Goal: Information Seeking & Learning: Learn about a topic

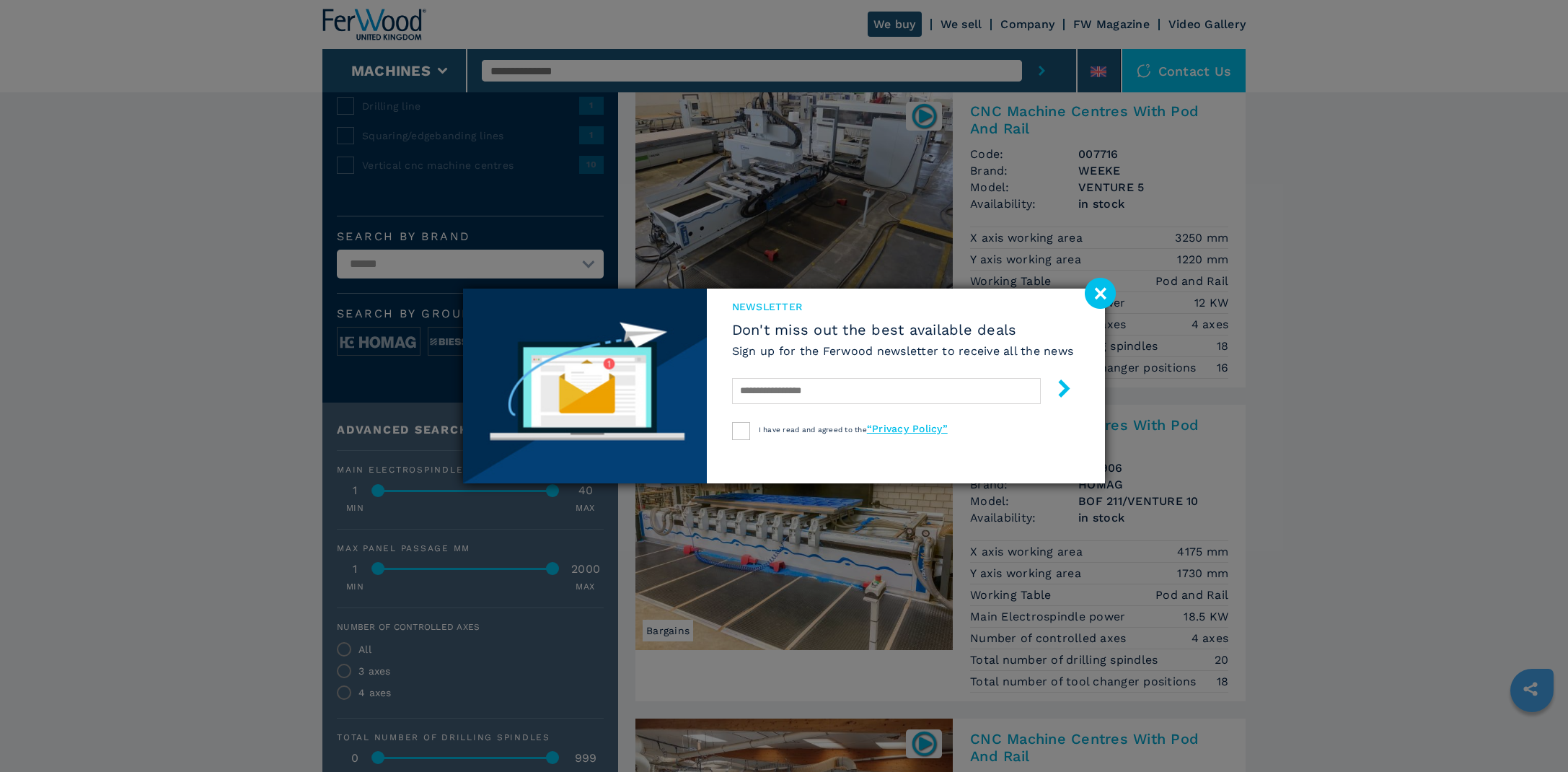
scroll to position [874, 0]
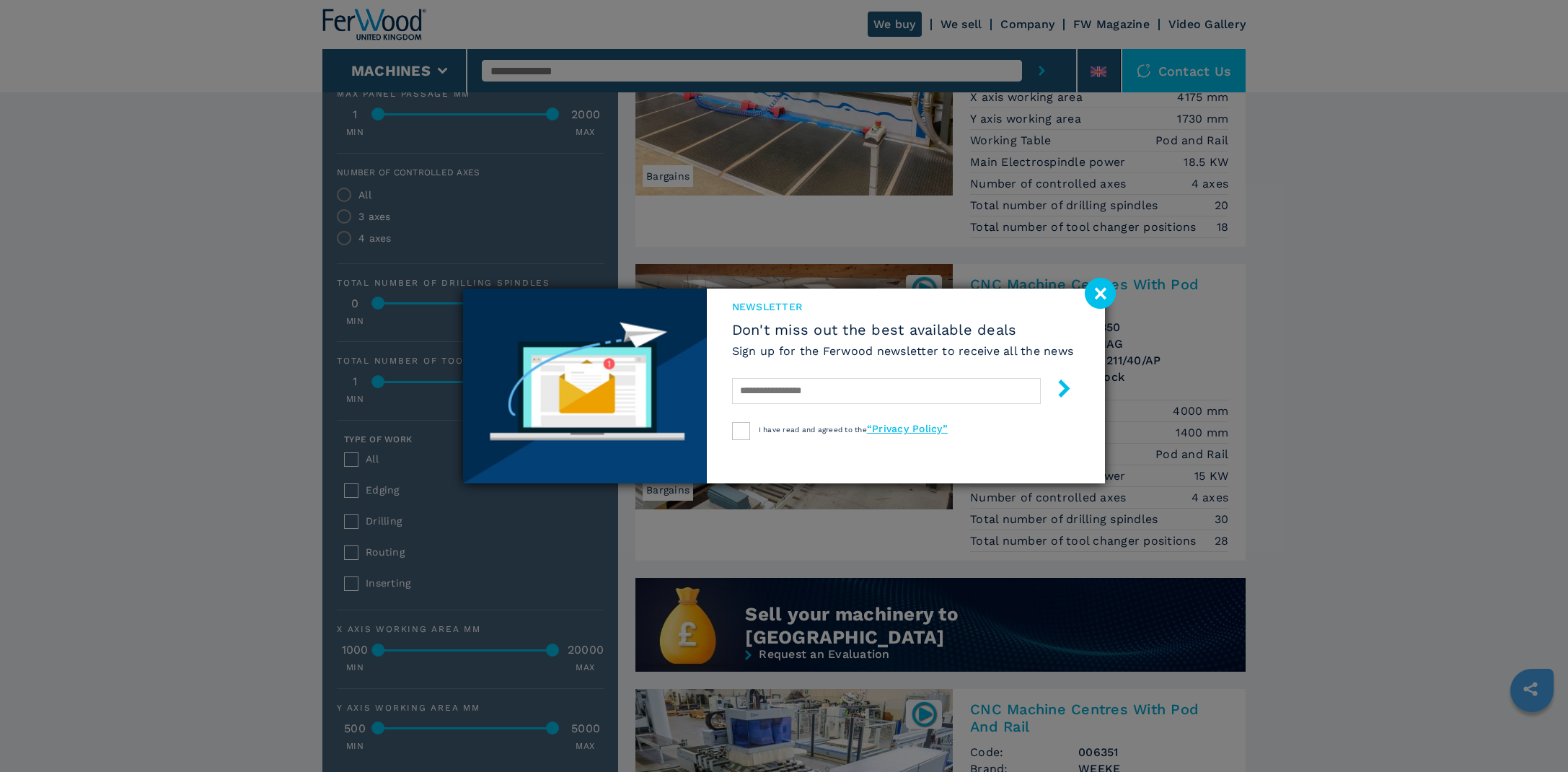
click at [1090, 292] on image at bounding box center [1101, 293] width 31 height 31
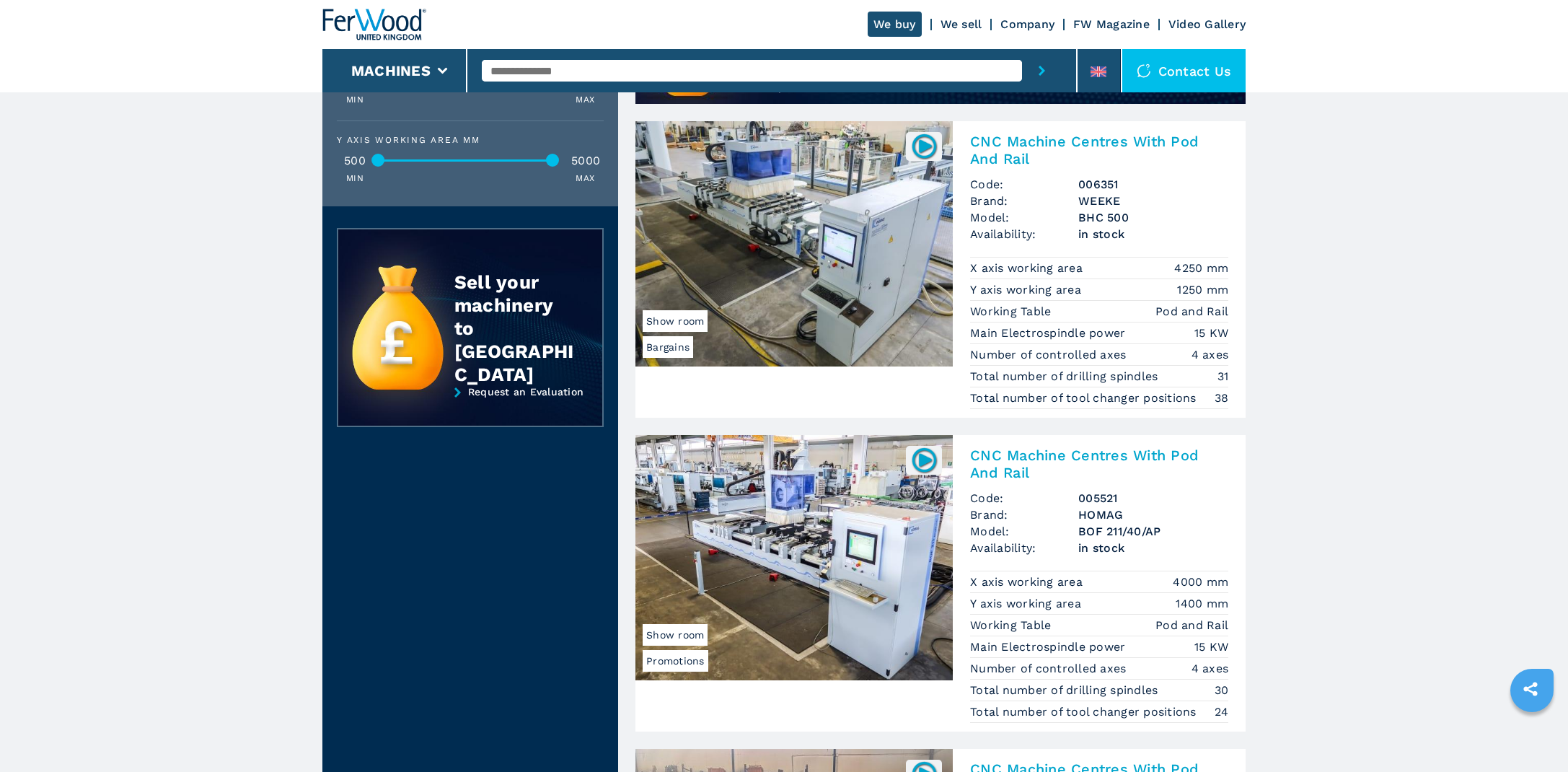
scroll to position [0, 0]
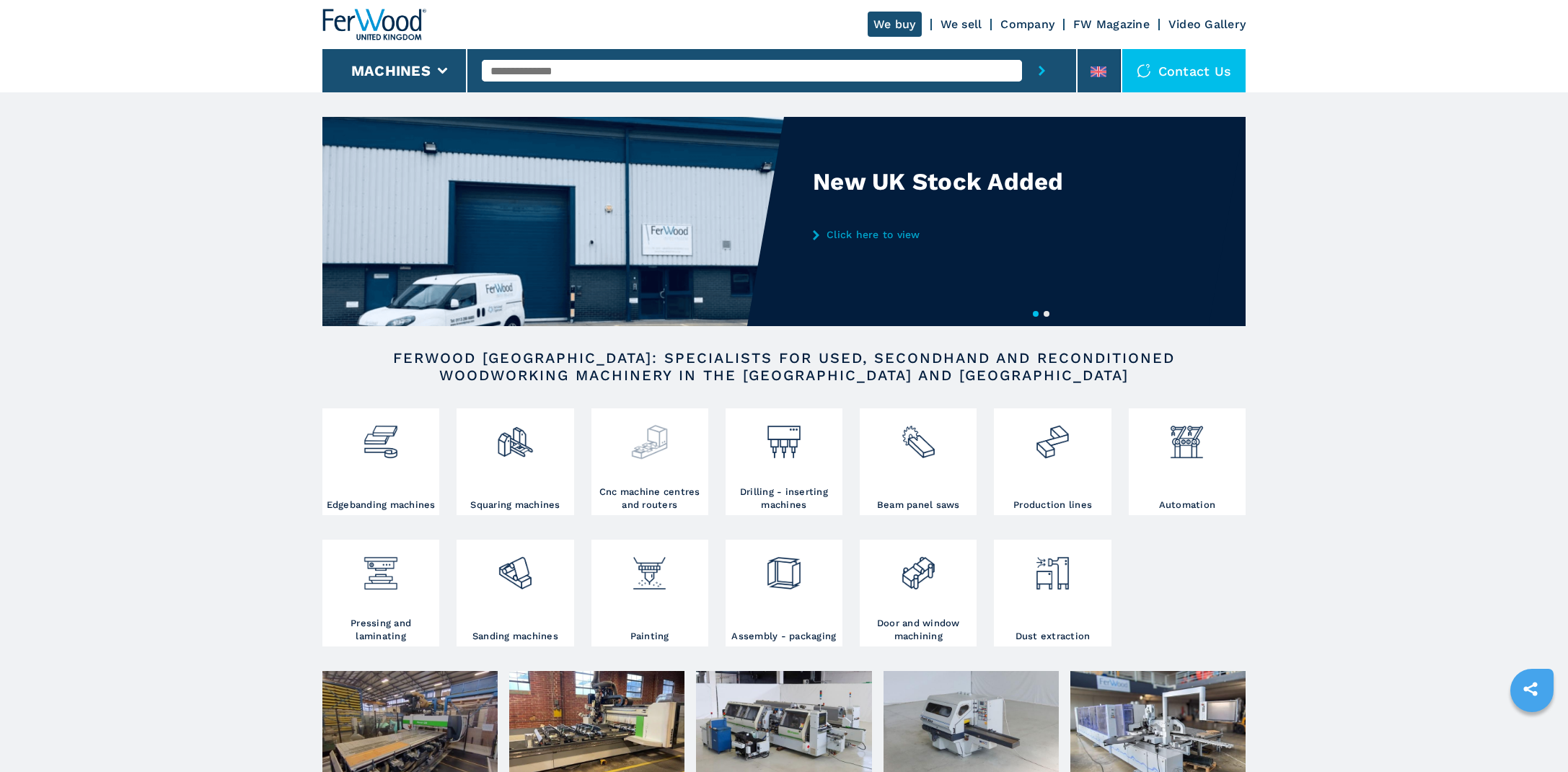
click at [646, 480] on div at bounding box center [650, 448] width 110 height 74
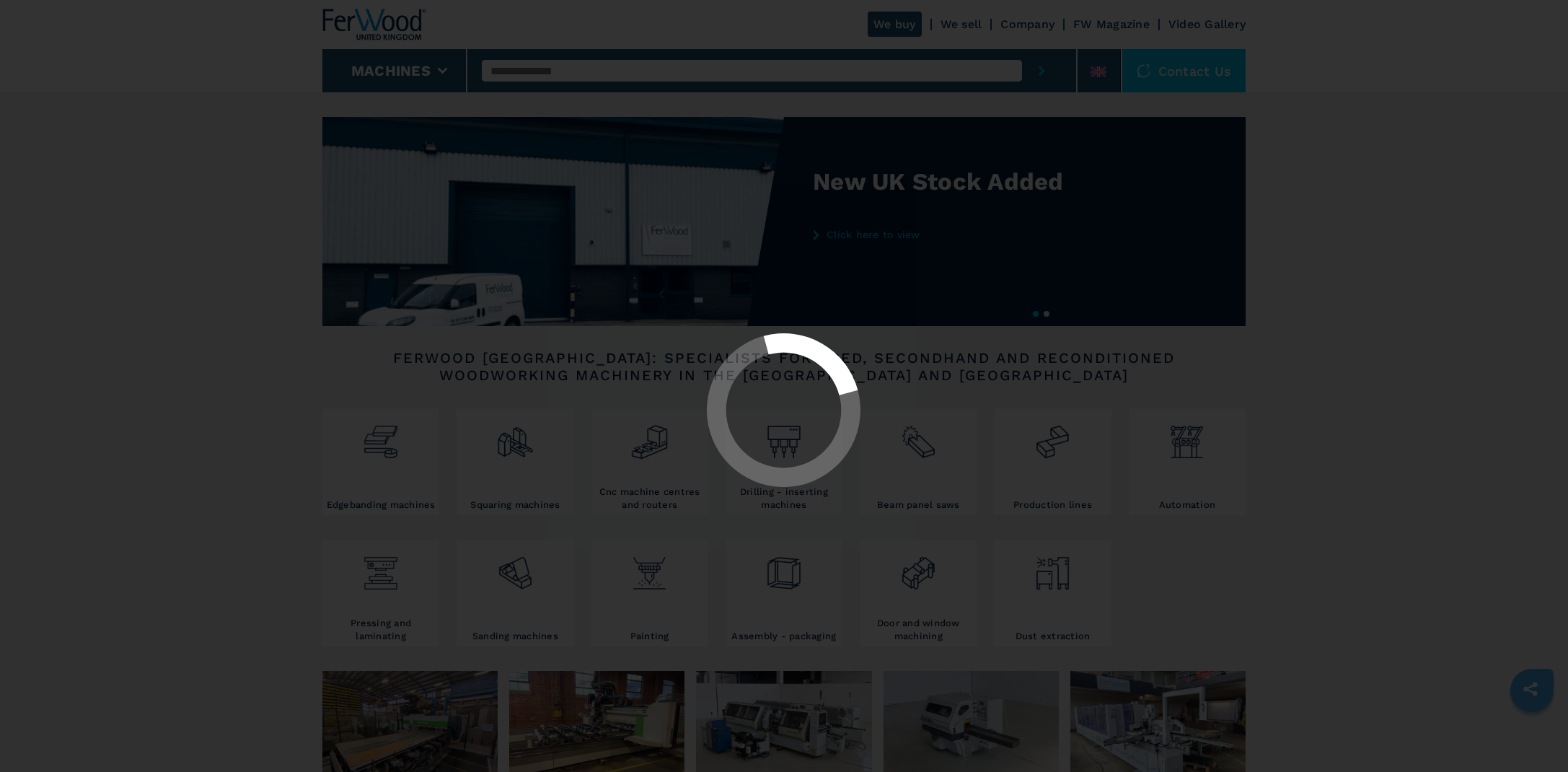
select select "**********"
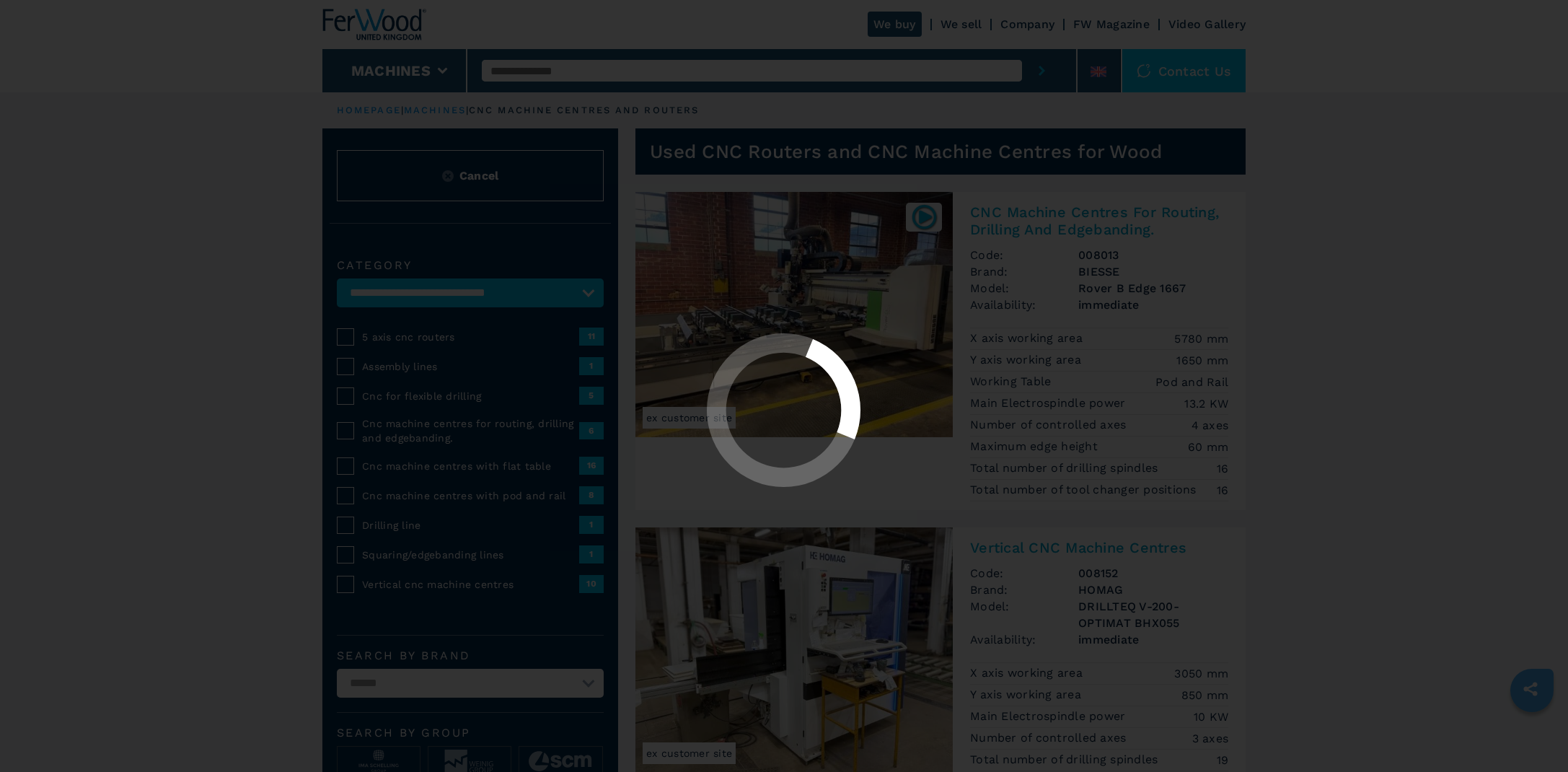
select select "**********"
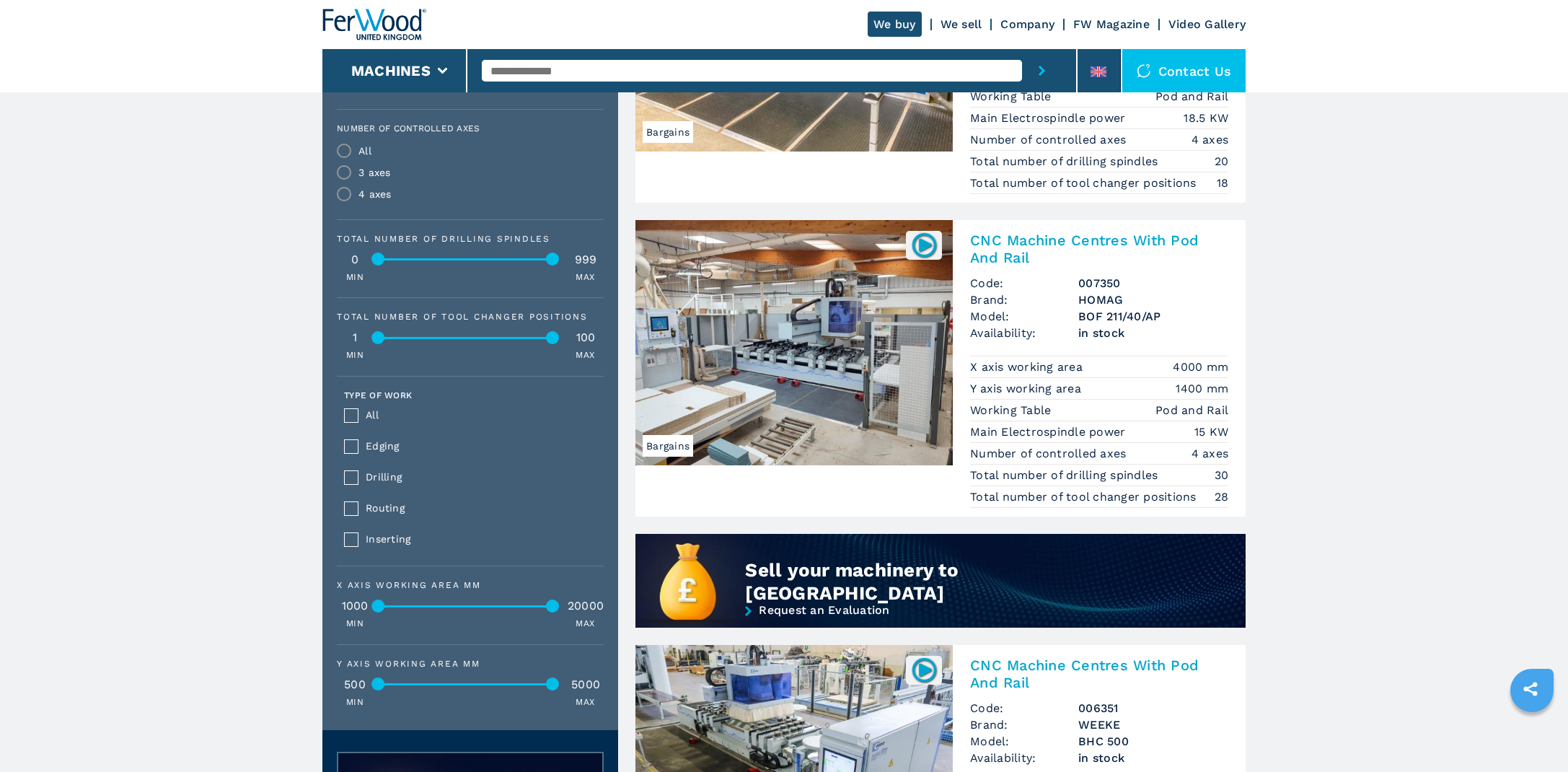
scroll to position [992, 0]
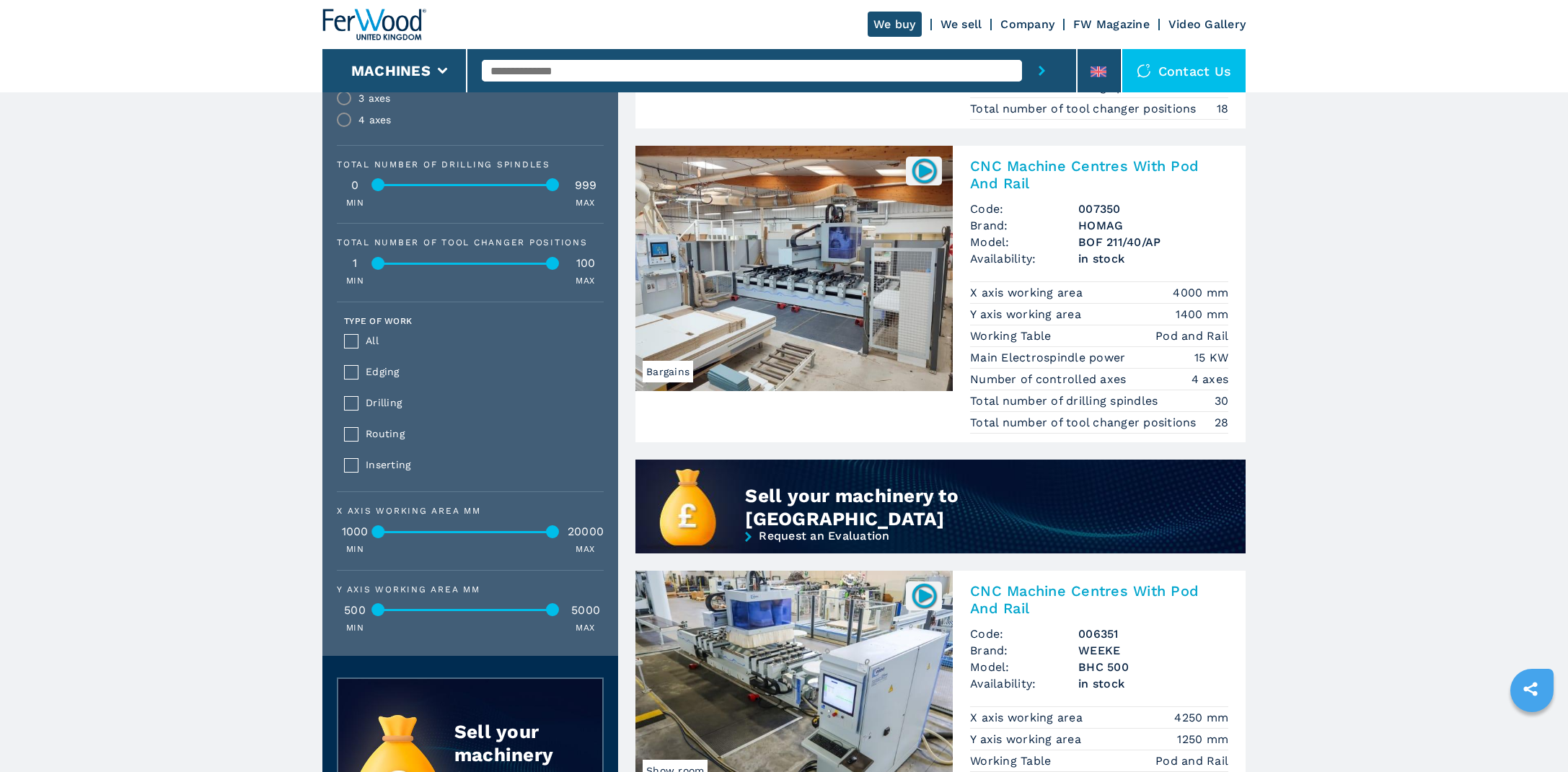
click at [851, 280] on img at bounding box center [794, 267] width 318 height 245
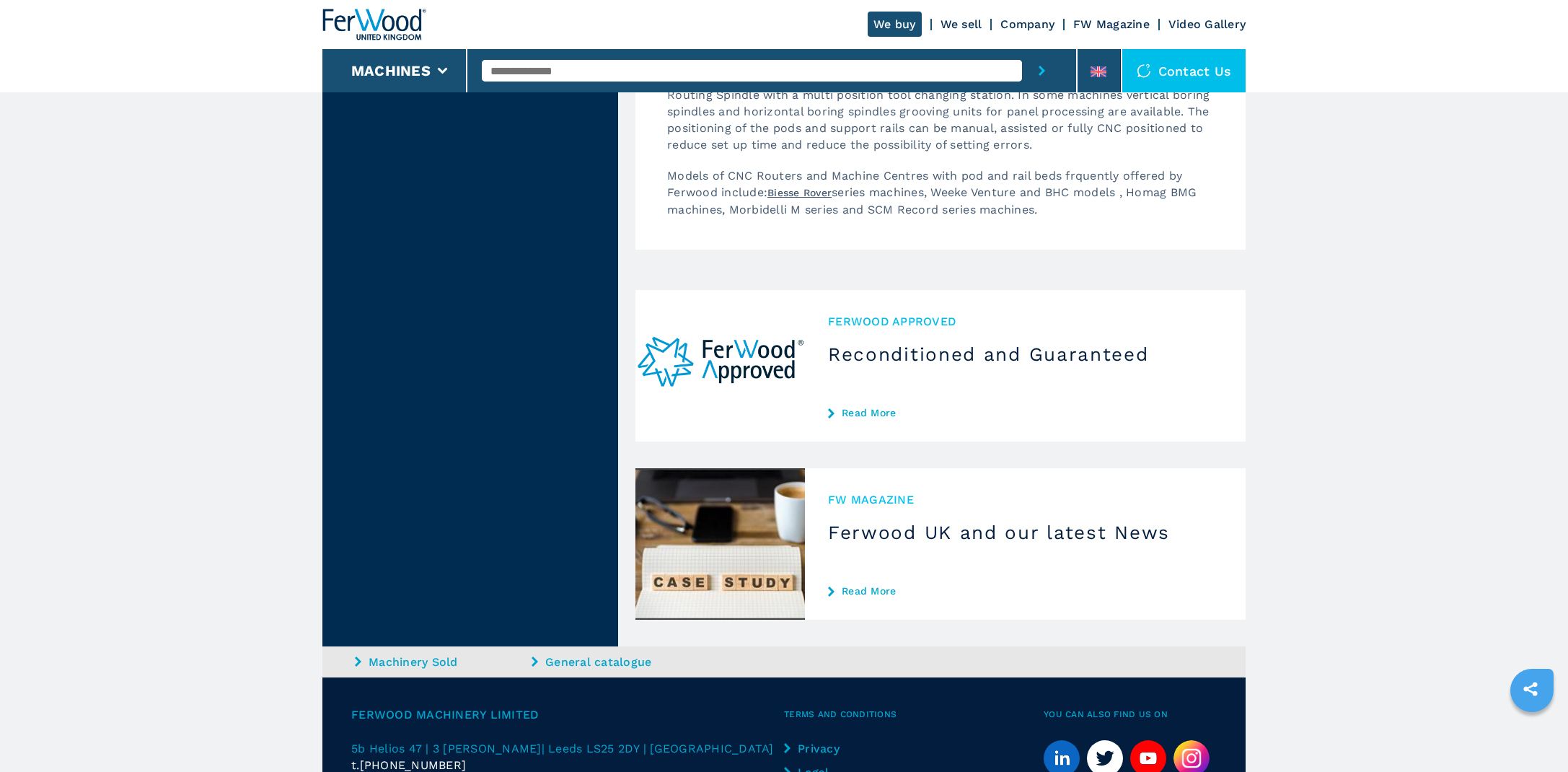
scroll to position [3165, 0]
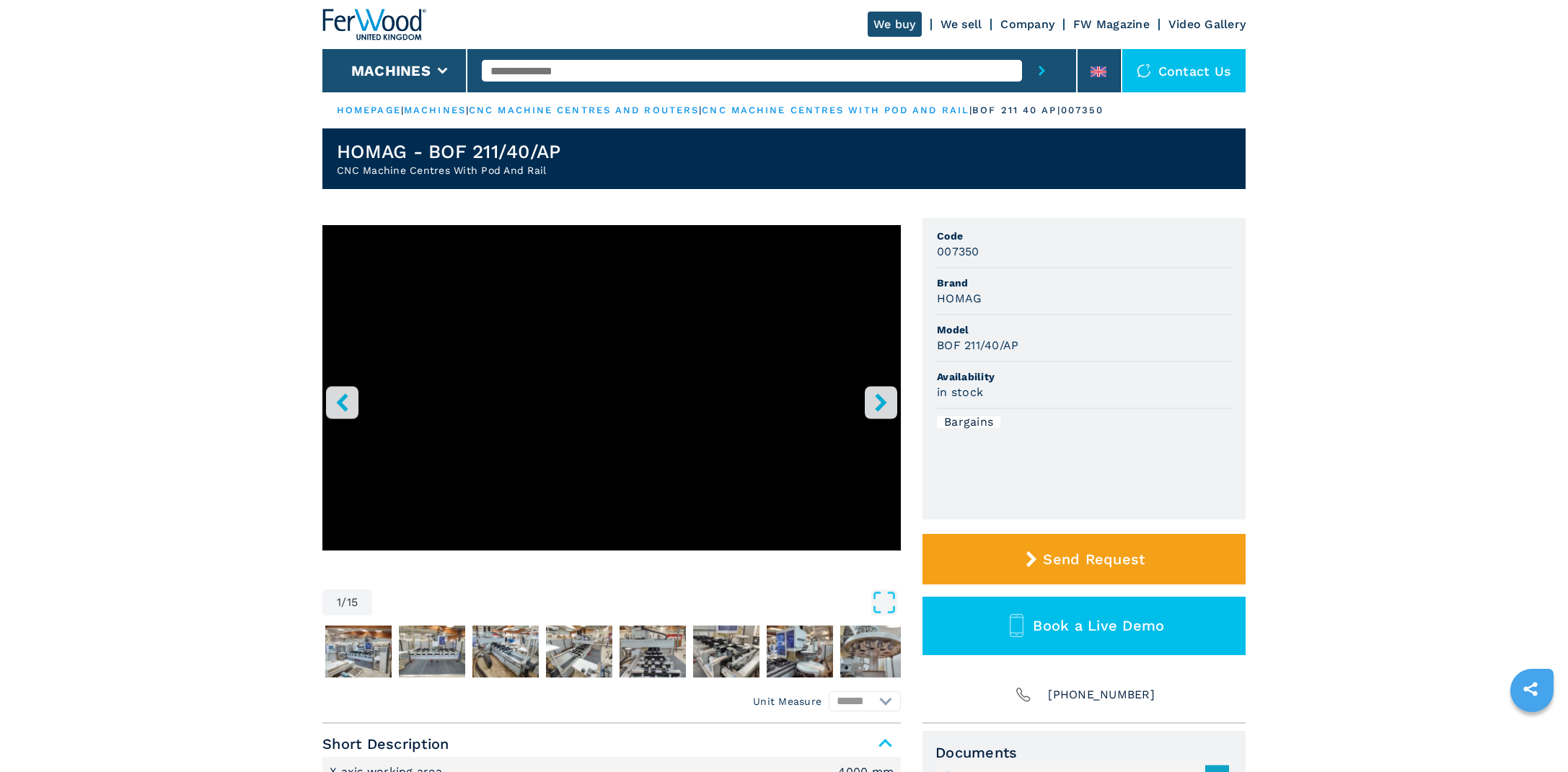
click at [876, 397] on icon "right-button" at bounding box center [881, 402] width 18 height 18
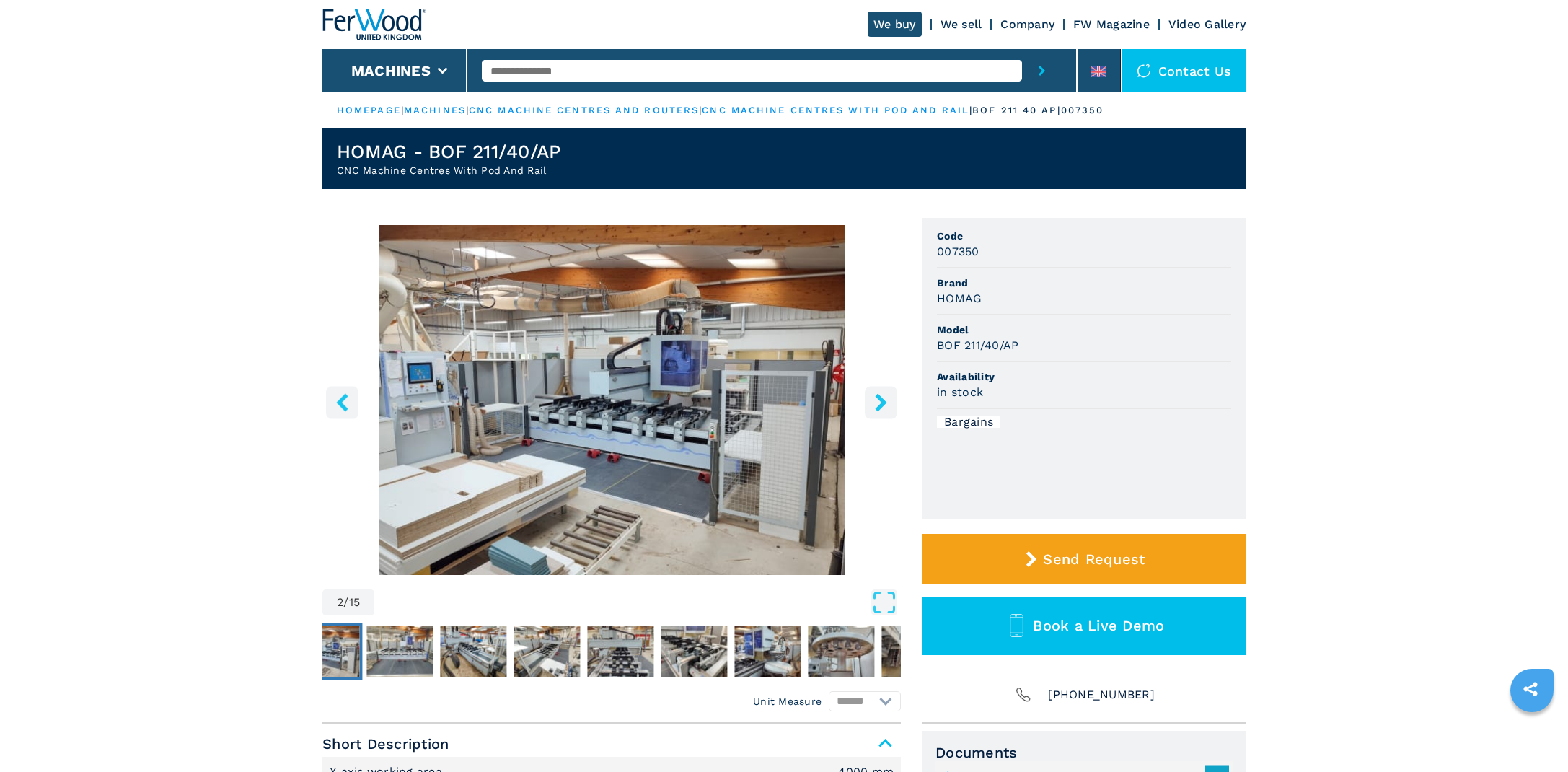
click at [876, 397] on icon "right-button" at bounding box center [881, 402] width 18 height 18
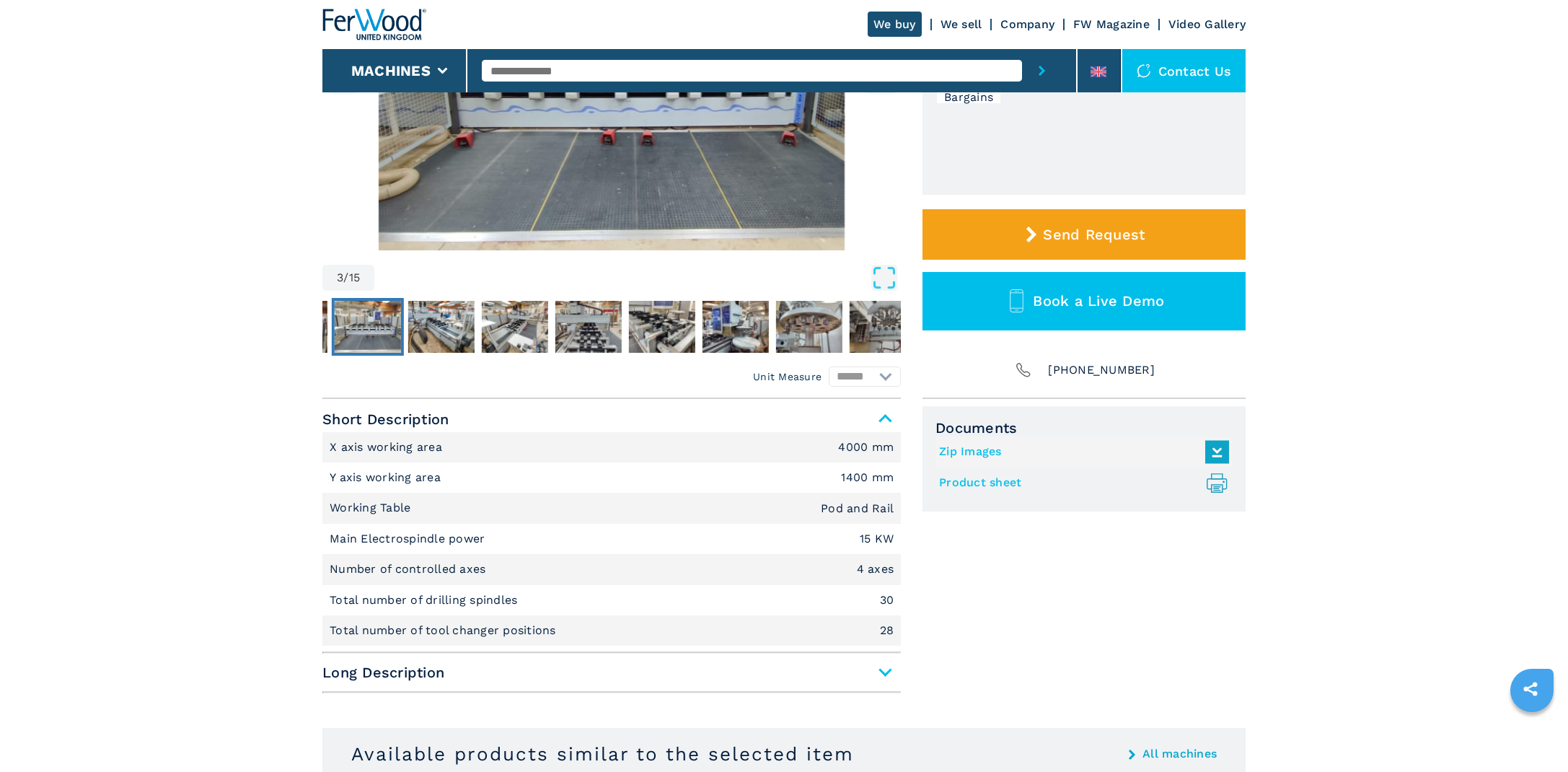
scroll to position [316, 0]
